Goal: Check status: Check status

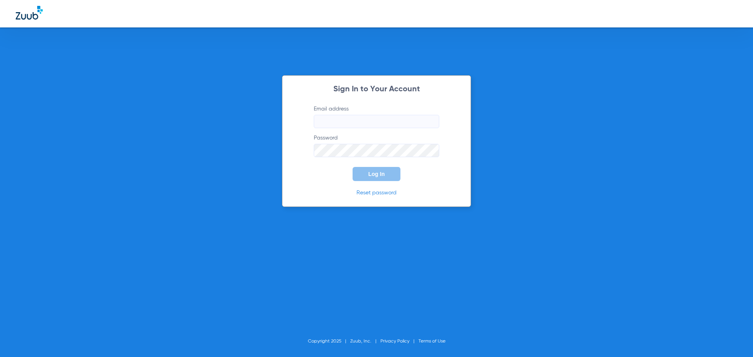
click at [346, 117] on input "Email address" at bounding box center [376, 121] width 125 height 13
type input "[PERSON_NAME][EMAIL_ADDRESS][DOMAIN_NAME]"
click at [352, 167] on button "Log In" at bounding box center [376, 174] width 48 height 14
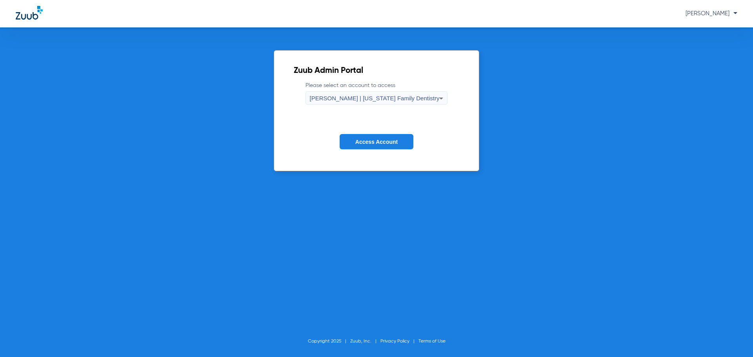
click at [357, 94] on div "[PERSON_NAME] | [US_STATE] Family Dentistry" at bounding box center [375, 98] width 130 height 13
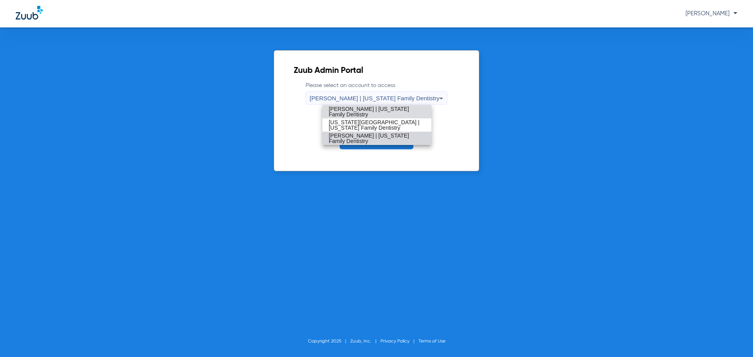
click at [357, 138] on span "[PERSON_NAME] | [US_STATE] Family Dentistry" at bounding box center [377, 138] width 96 height 11
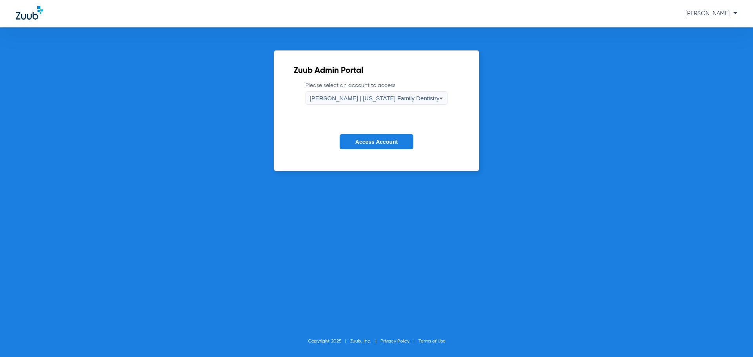
click at [360, 138] on button "Access Account" at bounding box center [376, 141] width 74 height 15
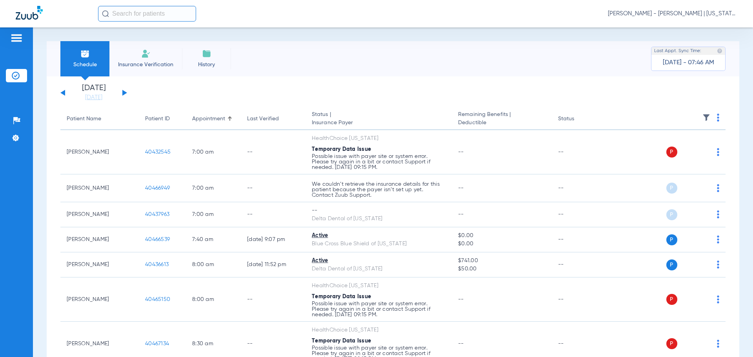
click at [122, 94] on button at bounding box center [124, 93] width 5 height 6
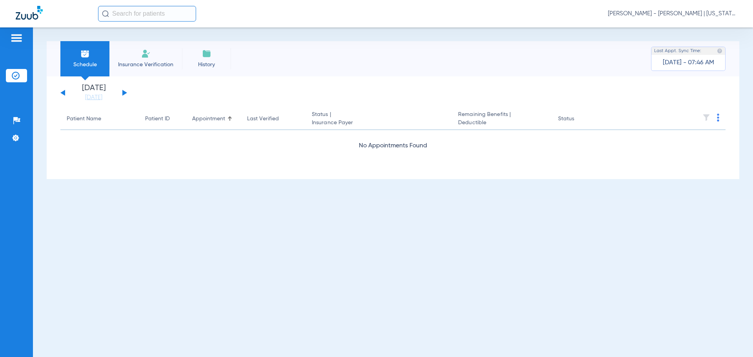
click at [122, 94] on button at bounding box center [124, 93] width 5 height 6
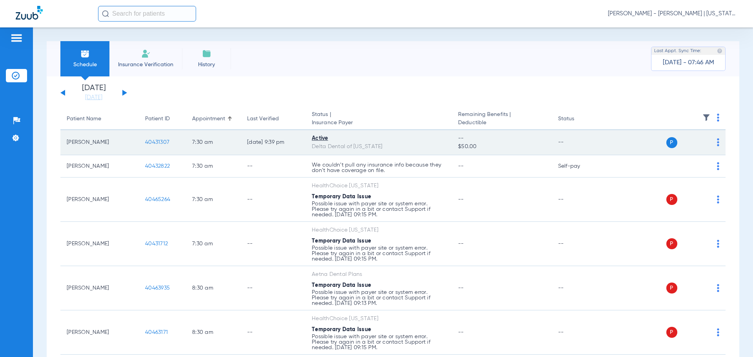
click at [163, 143] on span "40431307" at bounding box center [157, 142] width 24 height 5
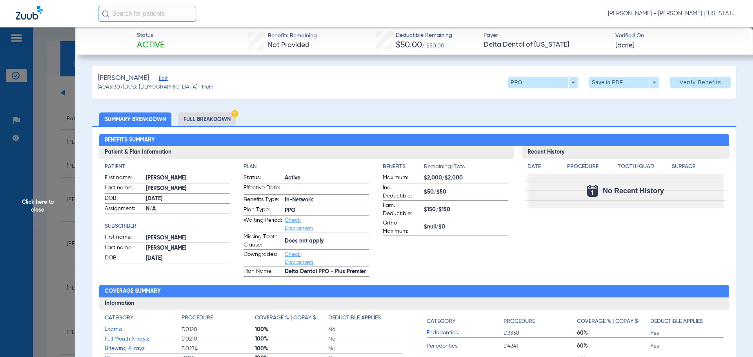
click at [36, 201] on span "Click here to close" at bounding box center [37, 205] width 75 height 357
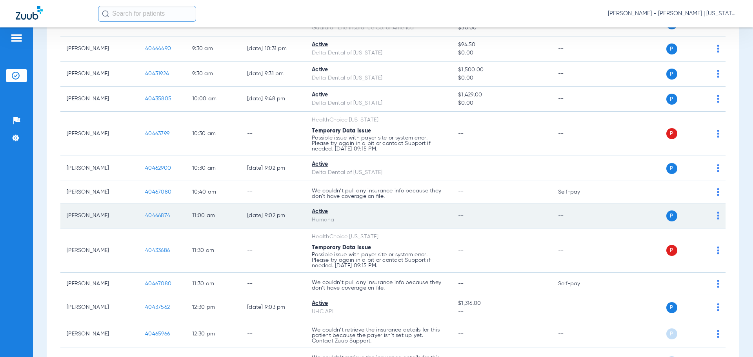
scroll to position [392, 0]
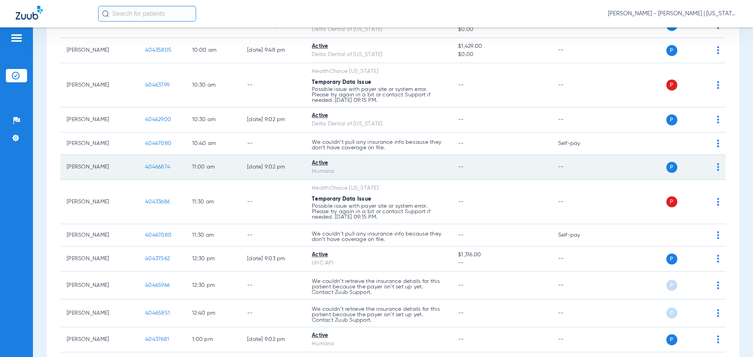
click at [159, 164] on span "40466874" at bounding box center [157, 166] width 25 height 5
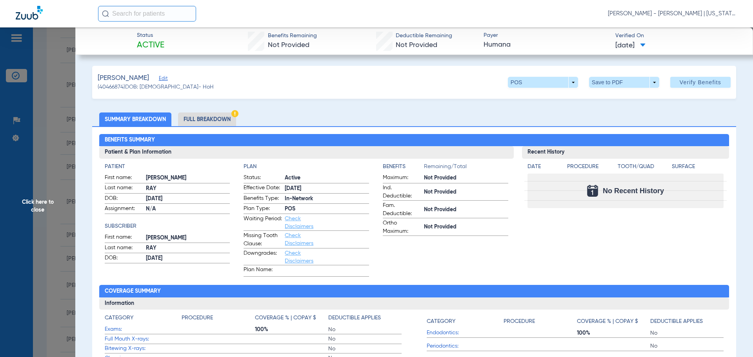
click at [209, 116] on li "Full Breakdown" at bounding box center [207, 120] width 58 height 14
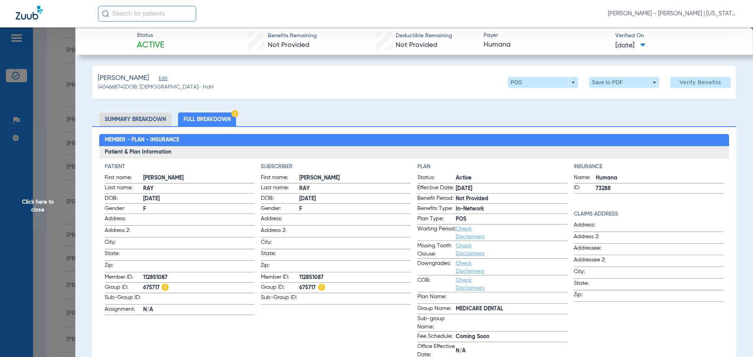
click at [53, 149] on span "Click here to close" at bounding box center [37, 205] width 75 height 357
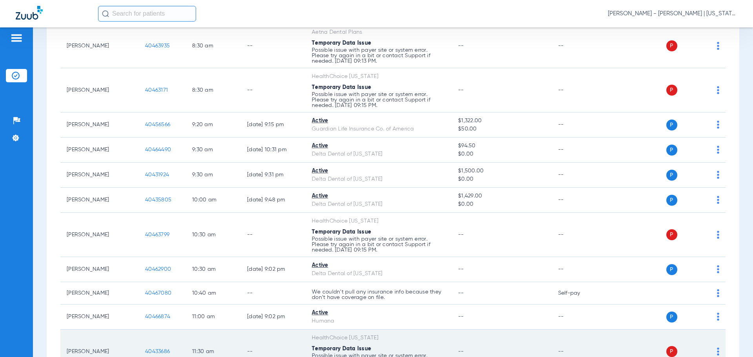
scroll to position [235, 0]
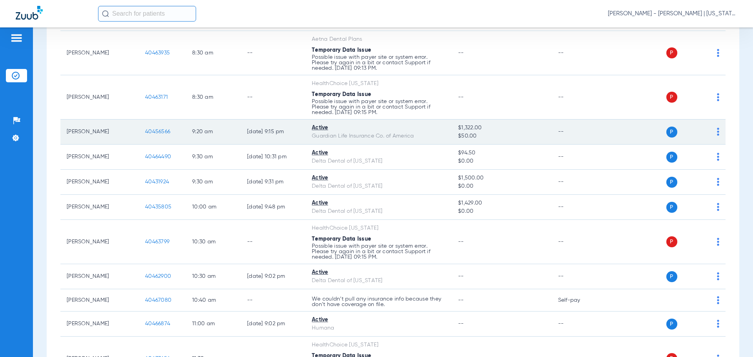
click at [160, 131] on span "40456566" at bounding box center [157, 131] width 25 height 5
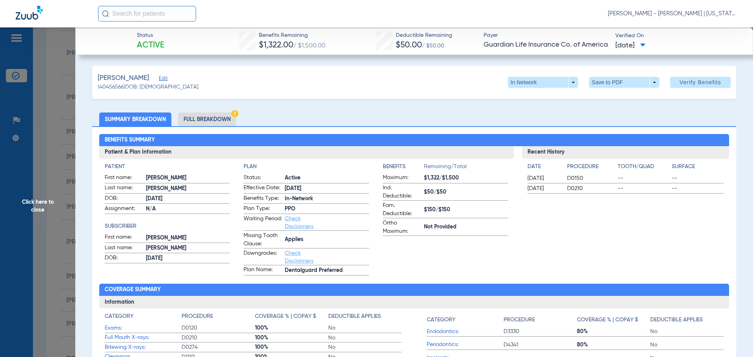
click at [217, 113] on li "Full Breakdown" at bounding box center [207, 120] width 58 height 14
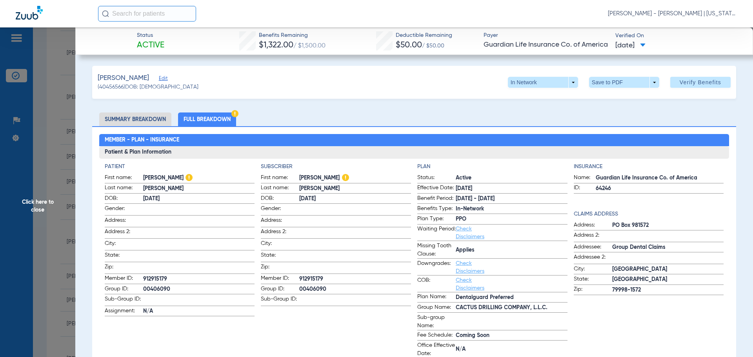
click at [42, 179] on span "Click here to close" at bounding box center [37, 205] width 75 height 357
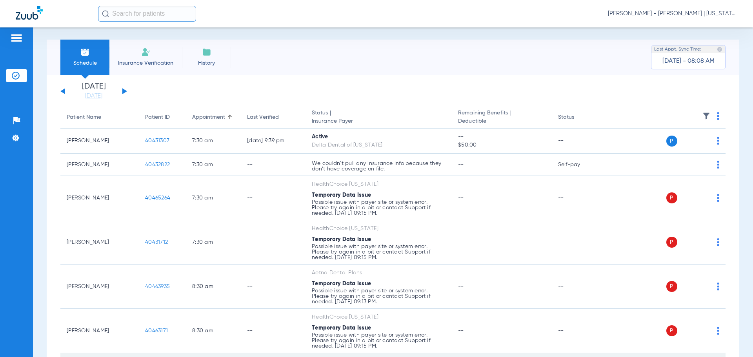
scroll to position [0, 0]
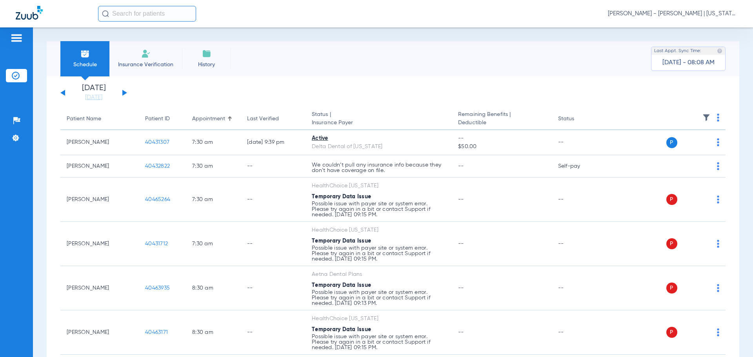
click at [64, 90] on div "[DATE] [DATE] [DATE] [DATE] [DATE] [DATE] [DATE] [DATE] [DATE] [DATE] [DATE] [D…" at bounding box center [93, 92] width 67 height 17
click at [64, 93] on button at bounding box center [62, 93] width 5 height 6
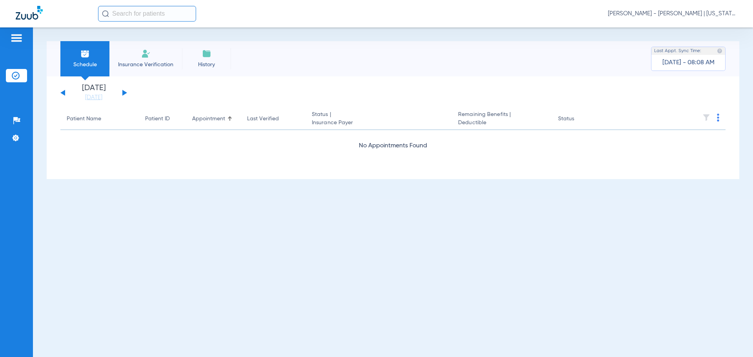
click at [64, 93] on button at bounding box center [62, 93] width 5 height 6
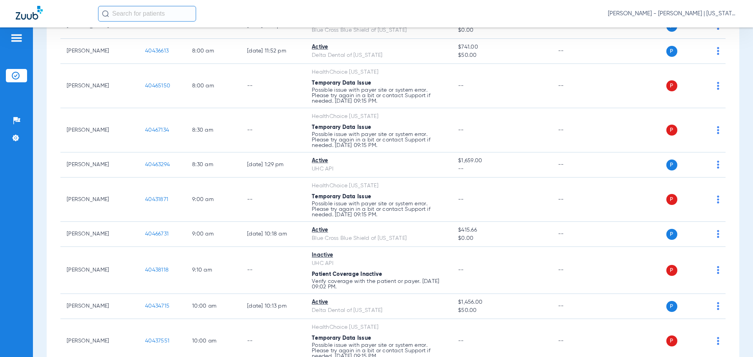
scroll to position [18, 0]
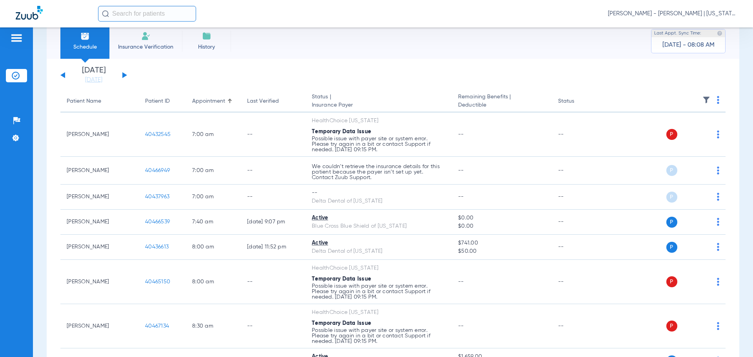
click at [122, 77] on div "[DATE] [DATE] [DATE] [DATE] [DATE] [DATE] [DATE] [DATE] [DATE] [DATE] [DATE] [D…" at bounding box center [93, 75] width 67 height 17
click at [122, 75] on button at bounding box center [124, 75] width 5 height 6
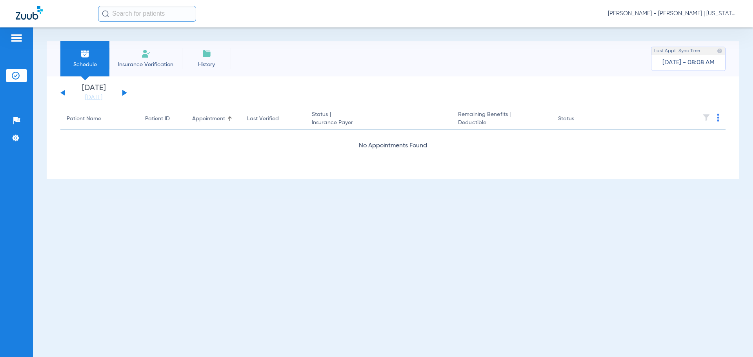
click at [64, 95] on div "[DATE] [DATE] [DATE] [DATE] [DATE] [DATE] [DATE] [DATE] [DATE] [DATE] [DATE] [D…" at bounding box center [93, 92] width 67 height 17
click at [63, 94] on button at bounding box center [62, 93] width 5 height 6
